Goal: Task Accomplishment & Management: Manage account settings

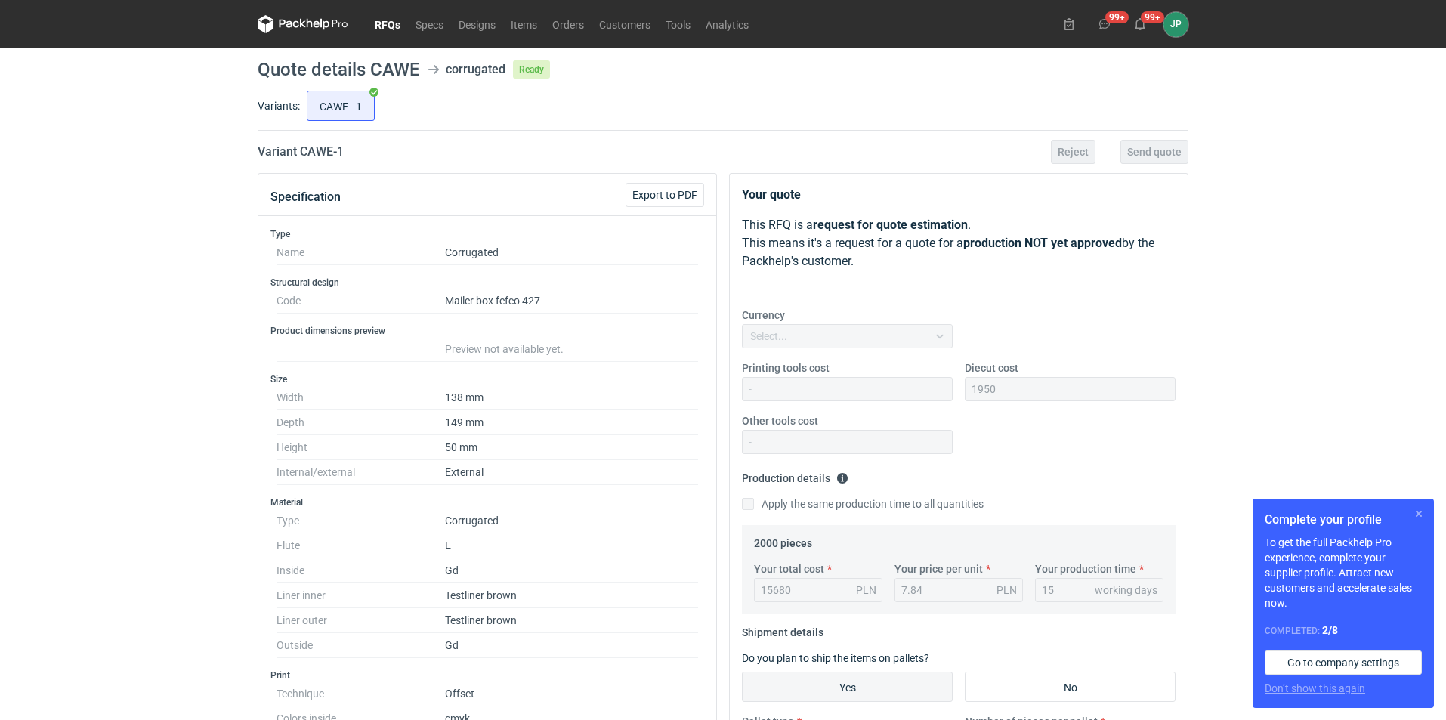
click at [1421, 520] on button "button" at bounding box center [1418, 514] width 18 height 18
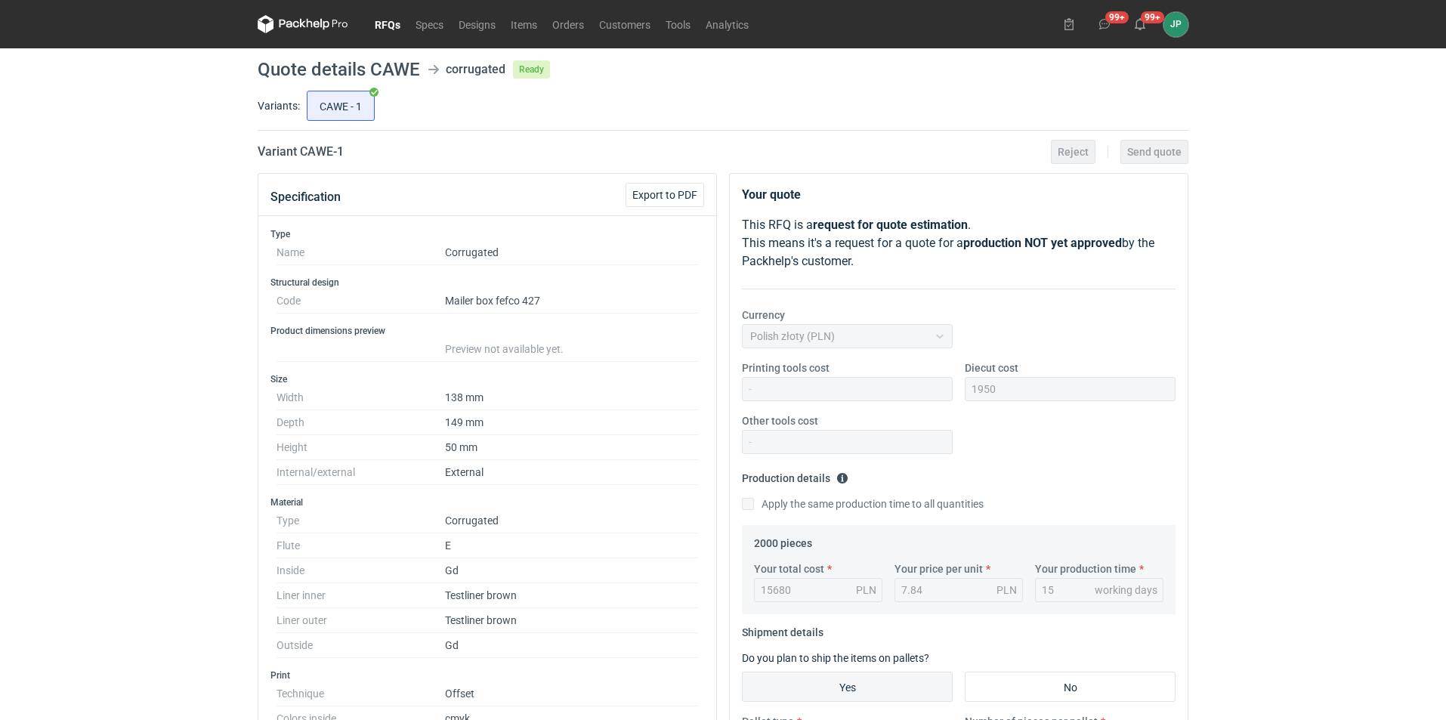
click at [377, 18] on link "RFQs" at bounding box center [387, 24] width 41 height 18
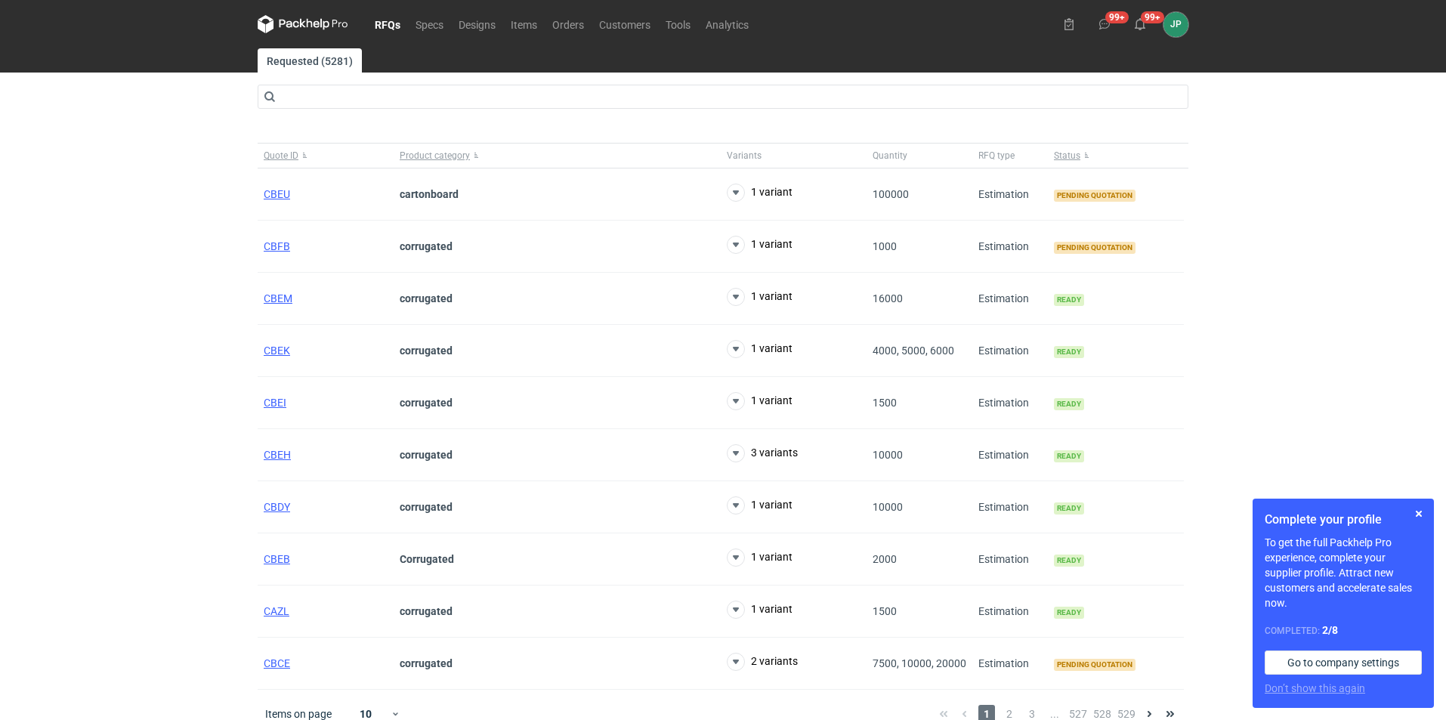
click at [392, 27] on link "RFQs" at bounding box center [387, 24] width 41 height 18
click at [282, 247] on span "CBFB" at bounding box center [277, 246] width 26 height 12
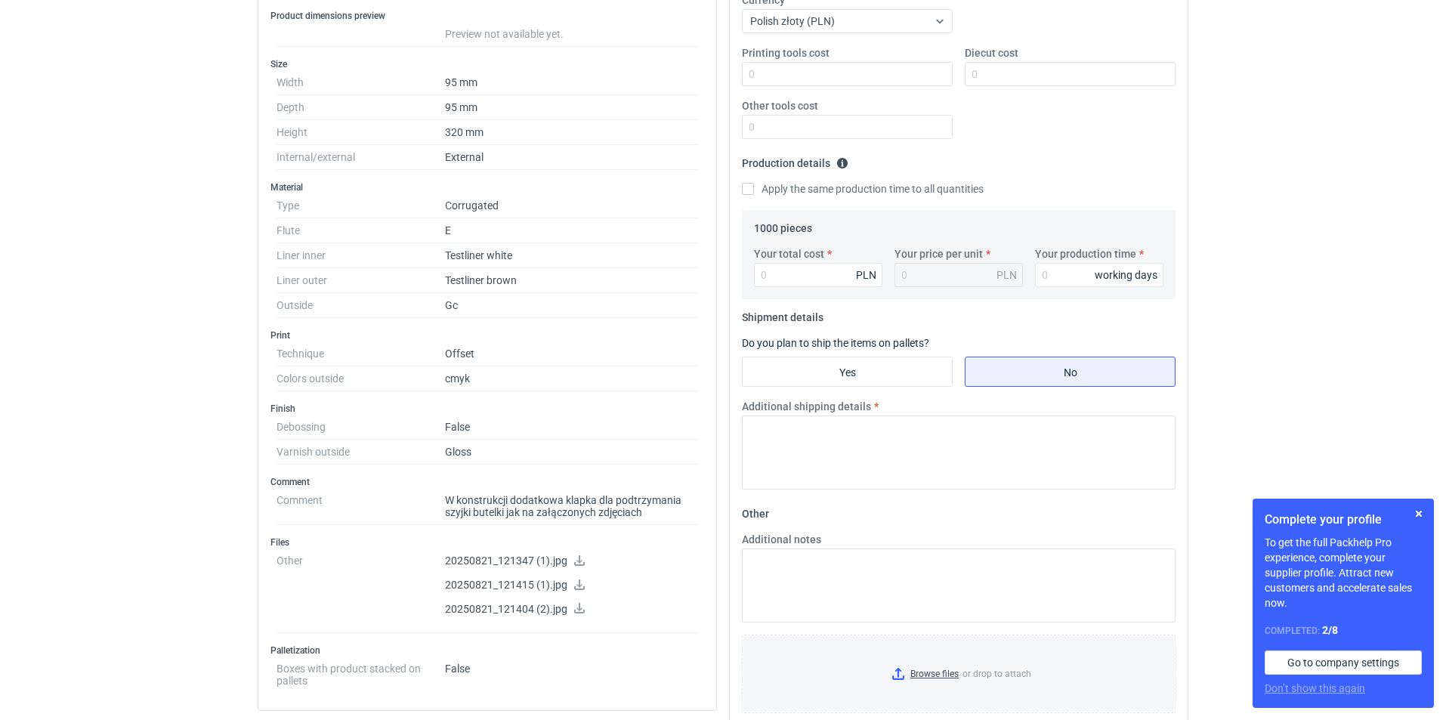
scroll to position [453, 0]
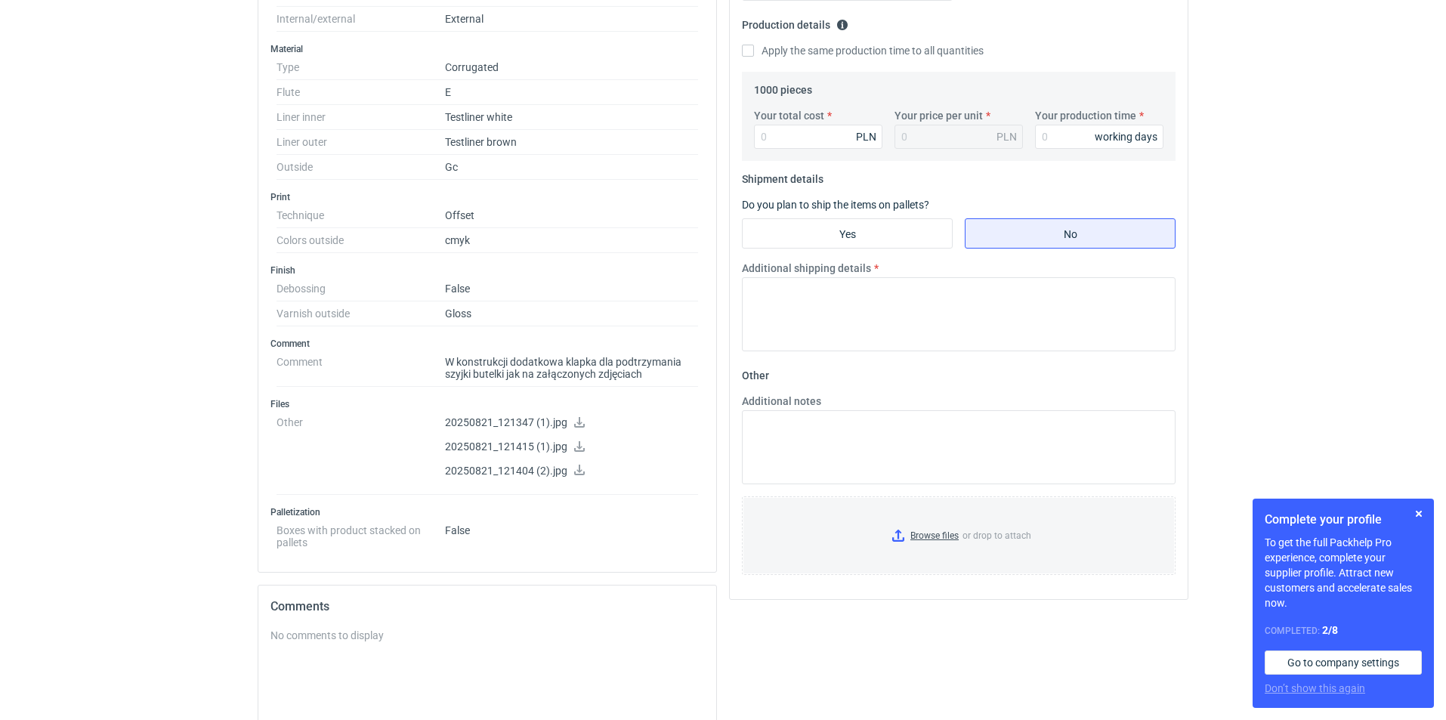
click at [585, 448] on p "20250821_121415 (1).jpg" at bounding box center [571, 447] width 253 height 14
click at [585, 447] on p "20250821_121415 (1).jpg" at bounding box center [571, 447] width 253 height 14
click at [584, 445] on icon at bounding box center [579, 446] width 12 height 11
click at [576, 447] on icon at bounding box center [579, 446] width 12 height 11
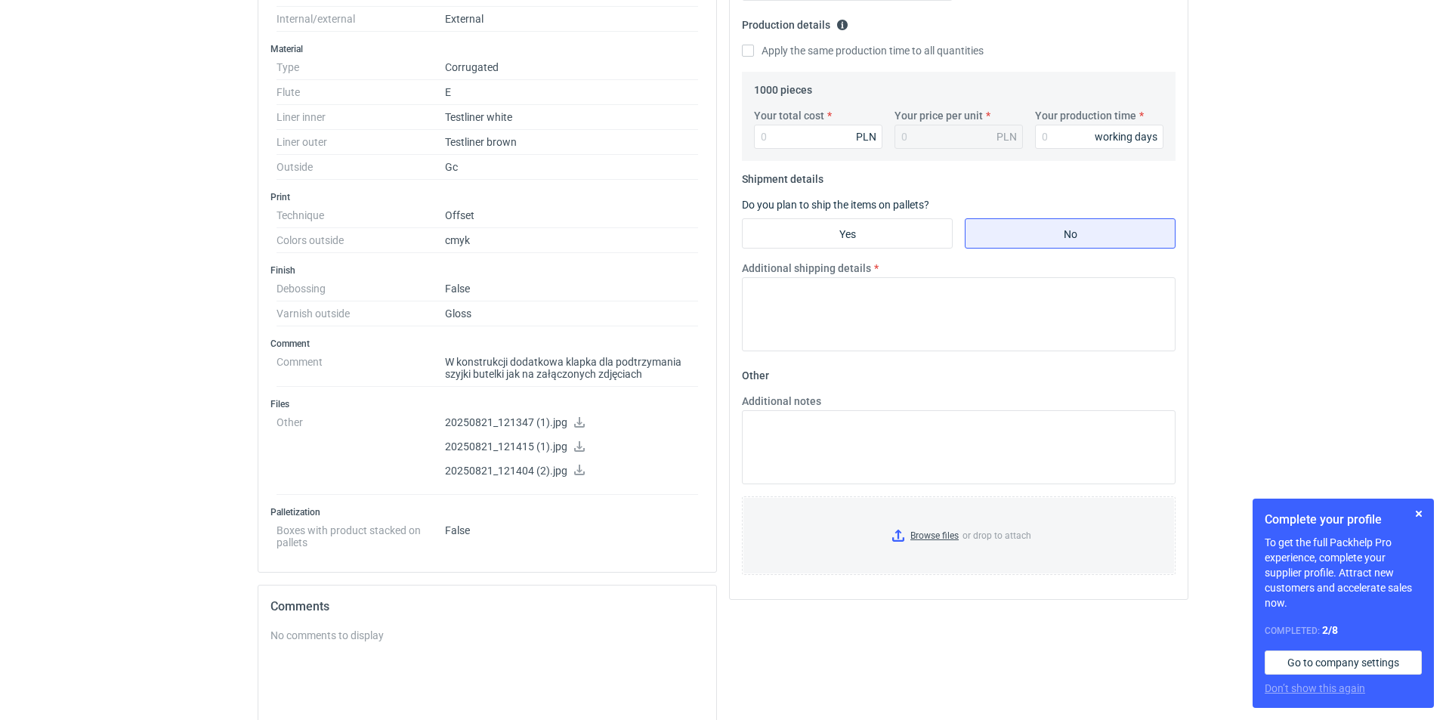
click at [566, 472] on p "20250821_121404 (2).jpg" at bounding box center [571, 472] width 253 height 14
click at [574, 470] on icon at bounding box center [579, 470] width 12 height 11
click at [523, 419] on p "20250821_121347 (1).jpg" at bounding box center [571, 423] width 253 height 14
click at [584, 421] on icon at bounding box center [579, 422] width 12 height 11
